Goal: Information Seeking & Learning: Learn about a topic

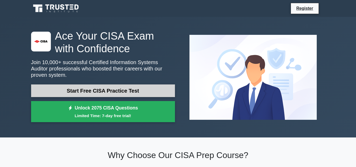
click at [116, 84] on link "Start Free CISA Practice Test" at bounding box center [103, 90] width 144 height 13
click at [93, 86] on link "Start Free CISA Practice Test" at bounding box center [103, 90] width 144 height 13
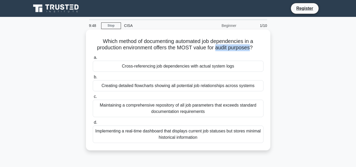
drag, startPoint x: 217, startPoint y: 47, endPoint x: 253, endPoint y: 48, distance: 36.4
click at [253, 48] on h5 "Which method of documenting automated job dependencies in a production environm…" at bounding box center [178, 44] width 172 height 13
click at [234, 56] on label "a. Cross-referencing job dependencies with actual system logs" at bounding box center [178, 62] width 171 height 17
click at [93, 56] on input "a. Cross-referencing job dependencies with actual system logs" at bounding box center [93, 57] width 0 height 3
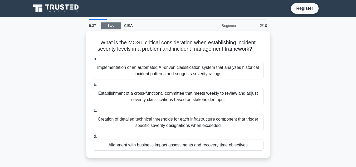
click at [109, 25] on link "Stop" at bounding box center [111, 25] width 20 height 7
click at [261, 27] on div "2/10" at bounding box center [255, 25] width 31 height 11
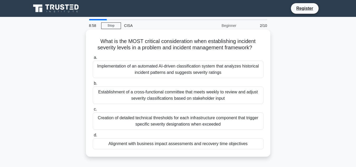
click at [192, 146] on div "Alignment with business impact assessments and recovery time objectives" at bounding box center [178, 143] width 171 height 11
click at [93, 137] on input "d. Alignment with business impact assessments and recovery time objectives" at bounding box center [93, 135] width 0 height 3
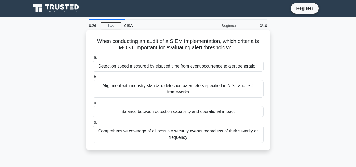
click at [208, 132] on div "Comprehensive coverage of all possible security events regardless of their seve…" at bounding box center [178, 134] width 171 height 17
click at [93, 124] on input "d. Comprehensive coverage of all possible security events regardless of their s…" at bounding box center [93, 122] width 0 height 3
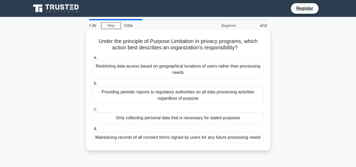
click at [156, 139] on div "Maintaining records of all consent forms signed by users for any future process…" at bounding box center [178, 137] width 171 height 11
click at [93, 131] on input "d. Maintaining records of all consent forms signed by users for any future proc…" at bounding box center [93, 128] width 0 height 3
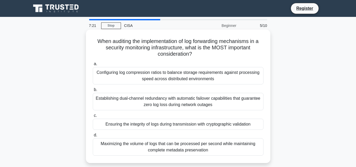
click at [171, 101] on div "Establishing dual-channel redundancy with automatic failover capabilities that …" at bounding box center [178, 101] width 171 height 17
click at [93, 92] on input "b. Establishing dual-channel redundancy with automatic failover capabilities th…" at bounding box center [93, 89] width 0 height 3
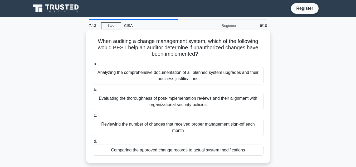
drag, startPoint x: 217, startPoint y: 37, endPoint x: 230, endPoint y: 54, distance: 20.8
click at [234, 53] on div "When auditing a change management system, which of the following would BEST hel…" at bounding box center [178, 96] width 180 height 129
click at [131, 54] on h5 "When auditing a change management system, which of the following would BEST hel…" at bounding box center [178, 48] width 172 height 20
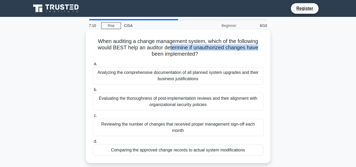
drag, startPoint x: 168, startPoint y: 47, endPoint x: 260, endPoint y: 49, distance: 92.1
click at [260, 49] on h5 "When auditing a change management system, which of the following would BEST hel…" at bounding box center [178, 48] width 172 height 20
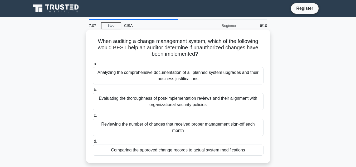
click at [160, 53] on h5 "When auditing a change management system, which of the following would BEST hel…" at bounding box center [178, 48] width 172 height 20
click at [156, 53] on h5 "When auditing a change management system, which of the following would BEST hel…" at bounding box center [178, 48] width 172 height 20
drag, startPoint x: 152, startPoint y: 53, endPoint x: 210, endPoint y: 53, distance: 58.3
click at [192, 53] on h5 "When auditing a change management system, which of the following would BEST hel…" at bounding box center [178, 48] width 172 height 20
click at [180, 75] on div "Analyzing the comprehensive documentation of all planned system upgrades and th…" at bounding box center [178, 75] width 171 height 17
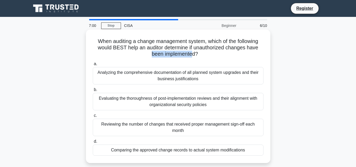
click at [93, 66] on input "a. Analyzing the comprehensive documentation of all planned system upgrades and…" at bounding box center [93, 63] width 0 height 3
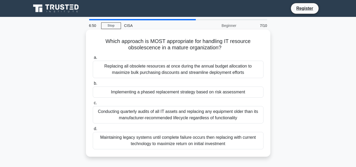
click at [191, 94] on div "Implementing a phased replacement strategy based on risk assessment" at bounding box center [178, 92] width 171 height 11
click at [93, 85] on input "b. Implementing a phased replacement strategy based on risk assessment" at bounding box center [93, 83] width 0 height 3
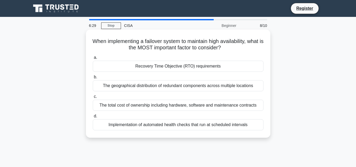
click at [171, 69] on div "Recovery Time Objective (RTO) requirements" at bounding box center [178, 66] width 171 height 11
click at [93, 59] on input "a. Recovery Time Objective (RTO) requirements" at bounding box center [93, 57] width 0 height 3
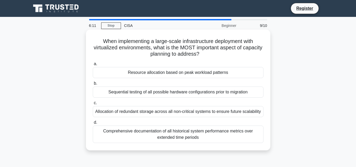
click at [142, 114] on div "Allocation of redundant storage across all non-critical systems to ensure futur…" at bounding box center [178, 111] width 171 height 11
click at [206, 114] on div "Allocation of redundant storage across all non-critical systems to ensure futur…" at bounding box center [178, 111] width 171 height 11
click at [93, 105] on input "c. Allocation of redundant storage across all non-critical systems to ensure fu…" at bounding box center [93, 102] width 0 height 3
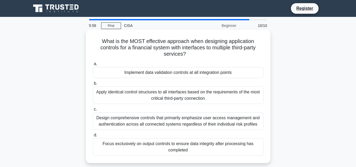
click at [197, 71] on div "Implement data validation controls at all integration points" at bounding box center [178, 72] width 171 height 11
click at [93, 66] on input "a. Implement data validation controls at all integration points" at bounding box center [93, 63] width 0 height 3
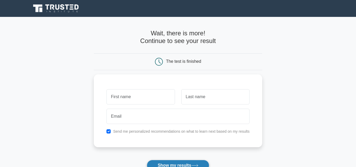
click at [181, 164] on button "Show my results" at bounding box center [178, 165] width 62 height 11
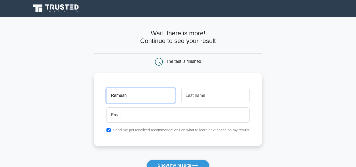
type input "Ramesh"
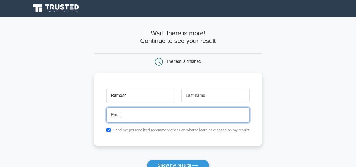
click at [136, 118] on input "email" at bounding box center [178, 114] width 143 height 15
type input "hesmar69@gmail.com"
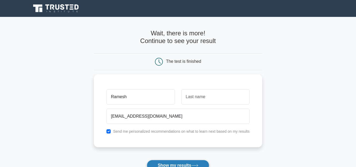
click at [177, 164] on button "Show my results" at bounding box center [178, 165] width 62 height 11
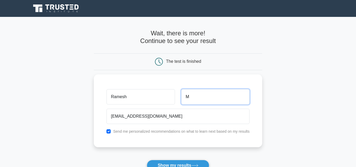
type input "M"
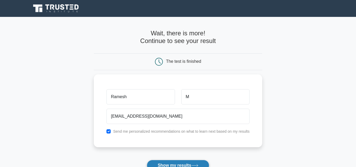
click at [162, 165] on button "Show my results" at bounding box center [178, 165] width 62 height 11
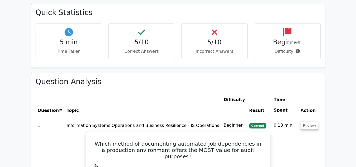
scroll to position [396, 0]
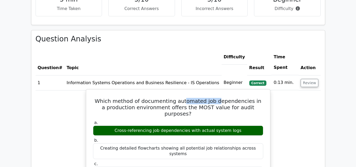
drag, startPoint x: 184, startPoint y: 68, endPoint x: 222, endPoint y: 70, distance: 38.1
click at [218, 98] on h5 "Which method of documenting automated job dependencies in a production environm…" at bounding box center [179, 107] width 172 height 19
drag, startPoint x: 226, startPoint y: 70, endPoint x: 240, endPoint y: 76, distance: 15.1
click at [251, 98] on h5 "Which method of documenting automated job dependencies in a production environm…" at bounding box center [179, 107] width 172 height 19
click at [139, 119] on div "a. Cross-referencing job dependencies with actual system logs b. Creating detai…" at bounding box center [178, 163] width 177 height 88
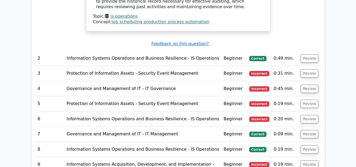
scroll to position [739, 0]
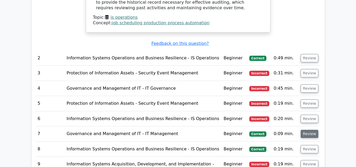
click at [308, 130] on button "Review" at bounding box center [310, 134] width 18 height 8
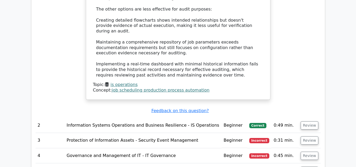
scroll to position [672, 0]
